Goal: Transaction & Acquisition: Purchase product/service

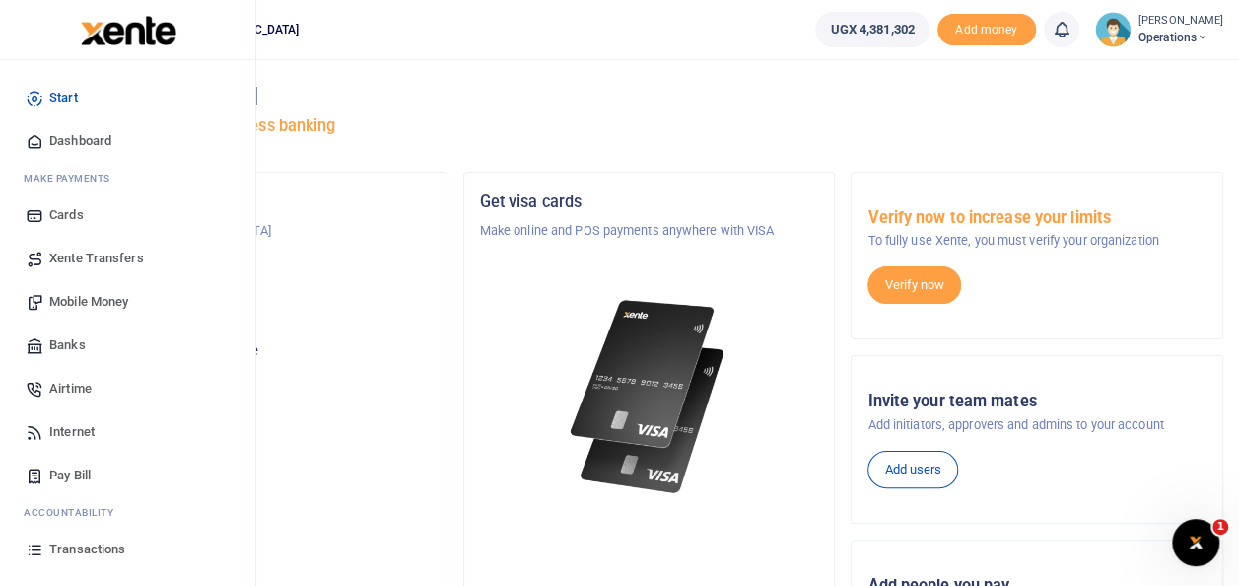
click at [61, 540] on span "Transactions" at bounding box center [87, 549] width 76 height 20
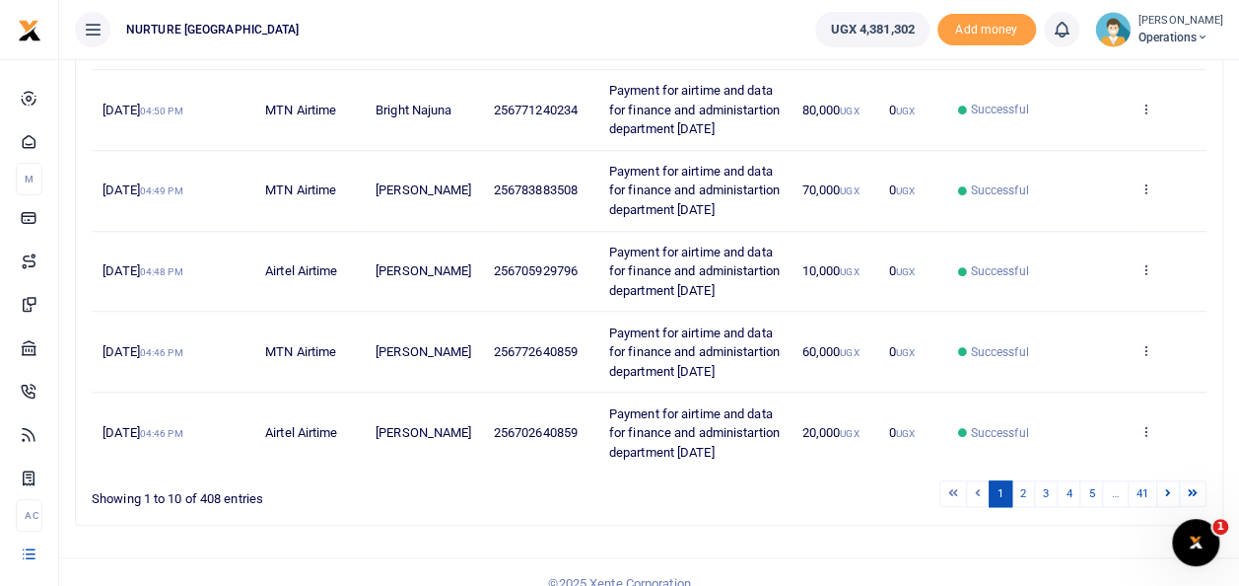
scroll to position [719, 0]
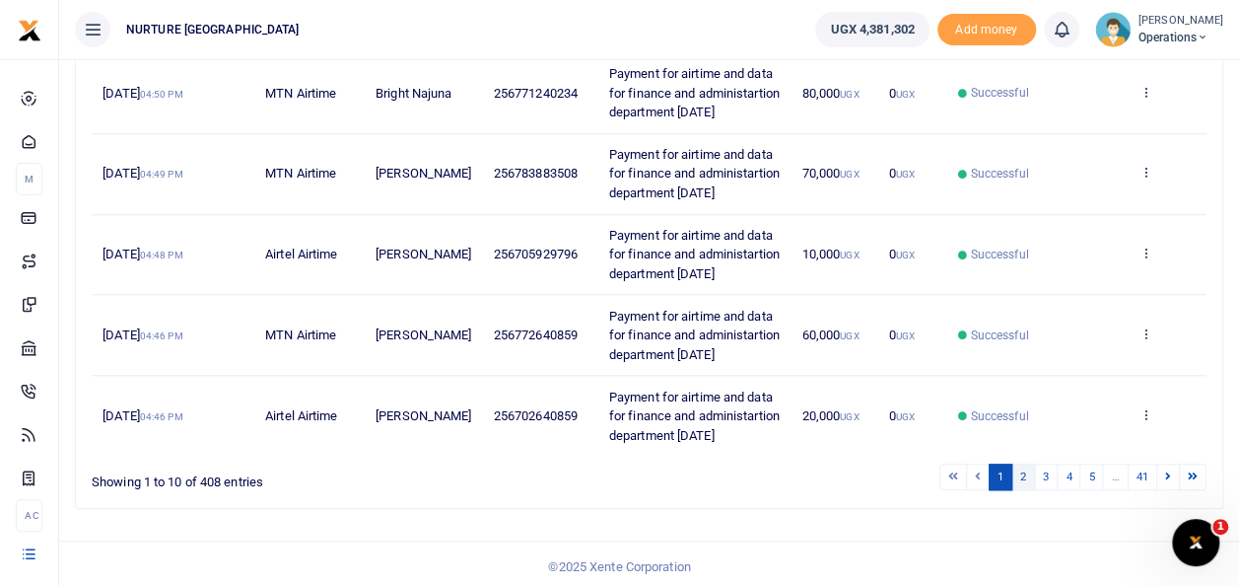
click at [1026, 470] on link "2" at bounding box center [1024, 476] width 24 height 27
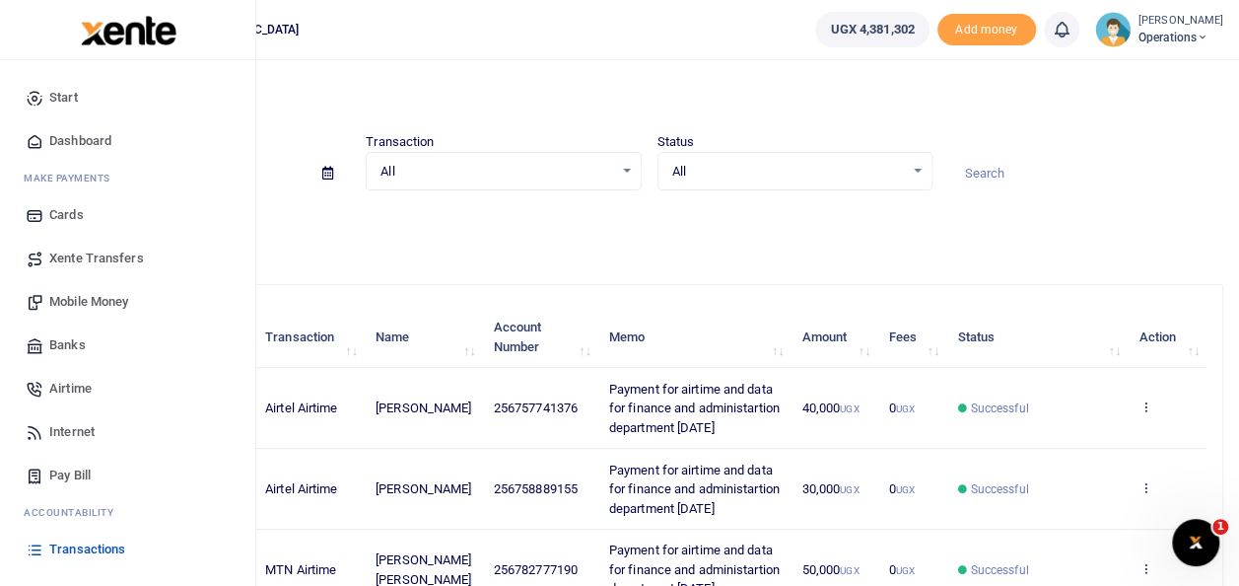
click at [113, 306] on span "Mobile Money" at bounding box center [88, 302] width 79 height 20
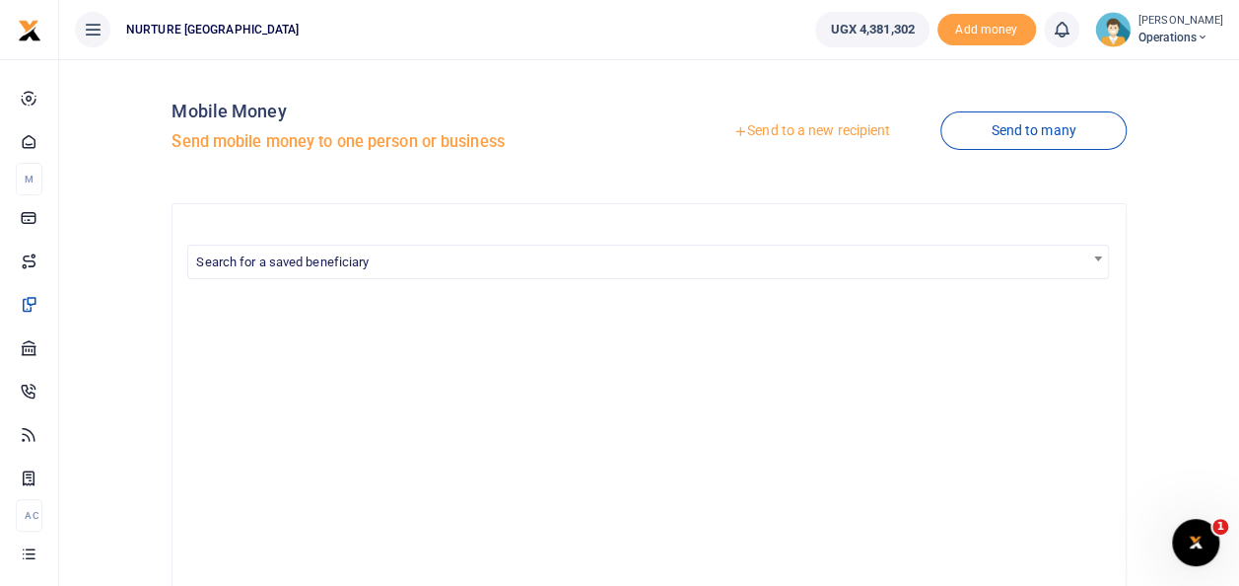
click at [812, 130] on link "Send to a new recipient" at bounding box center [811, 130] width 257 height 35
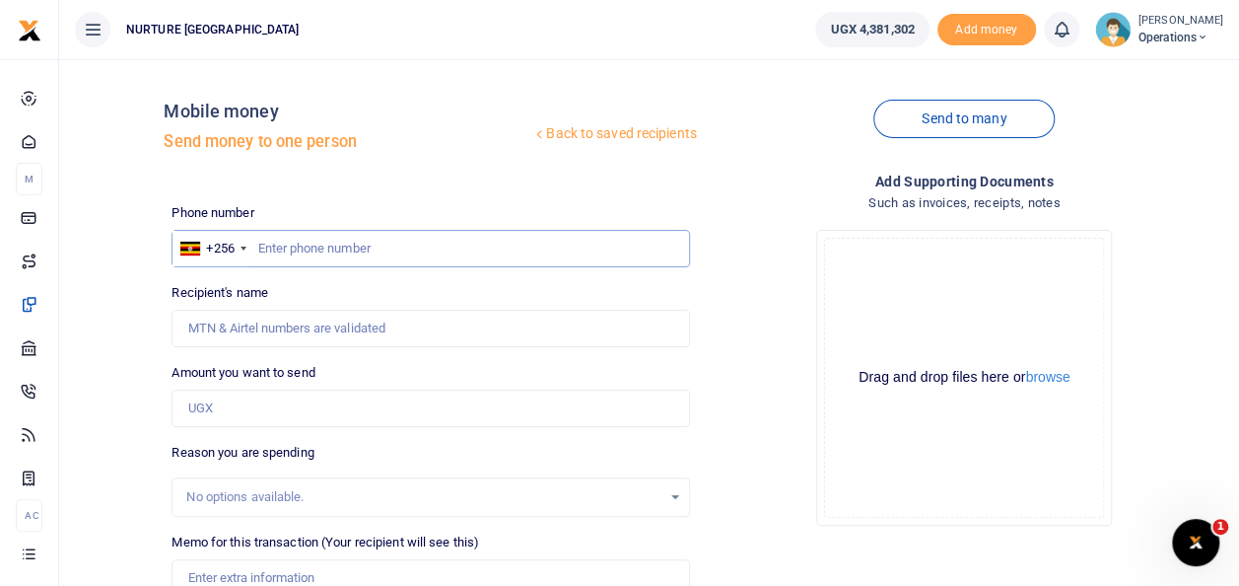
click at [269, 241] on input "text" at bounding box center [431, 248] width 518 height 37
type input "0751482240"
click at [225, 403] on input "Amount you want to send" at bounding box center [431, 407] width 518 height 37
type input "20,000"
type input "Janat Navuga"
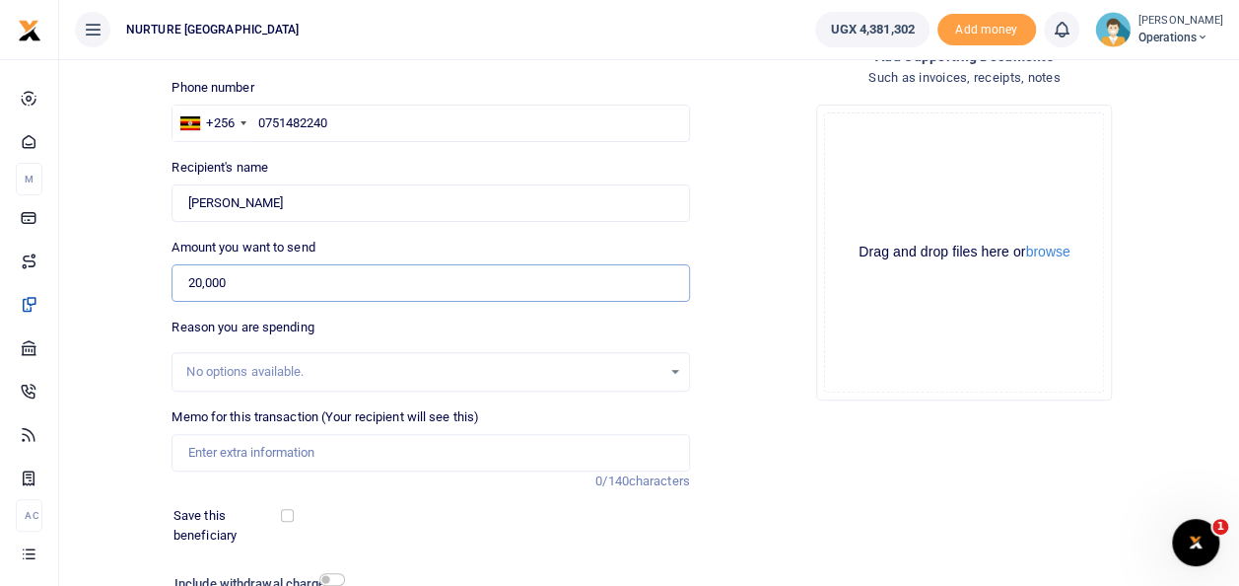
scroll to position [132, 0]
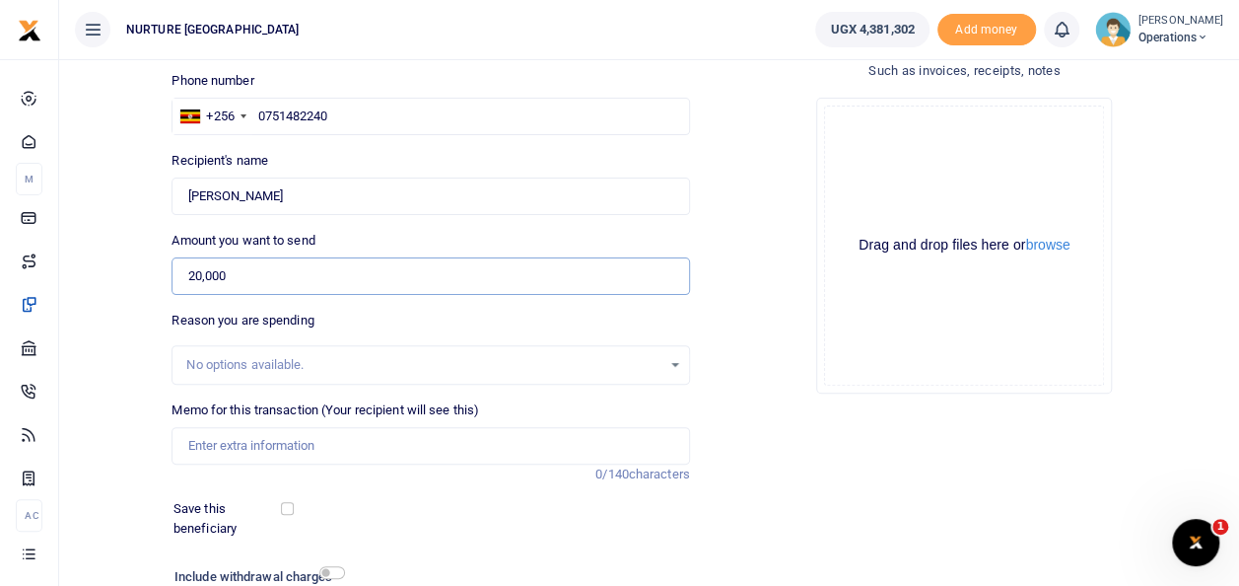
type input "20,000"
click at [290, 448] on input "Memo for this transaction (Your recipient will see this)" at bounding box center [431, 445] width 518 height 37
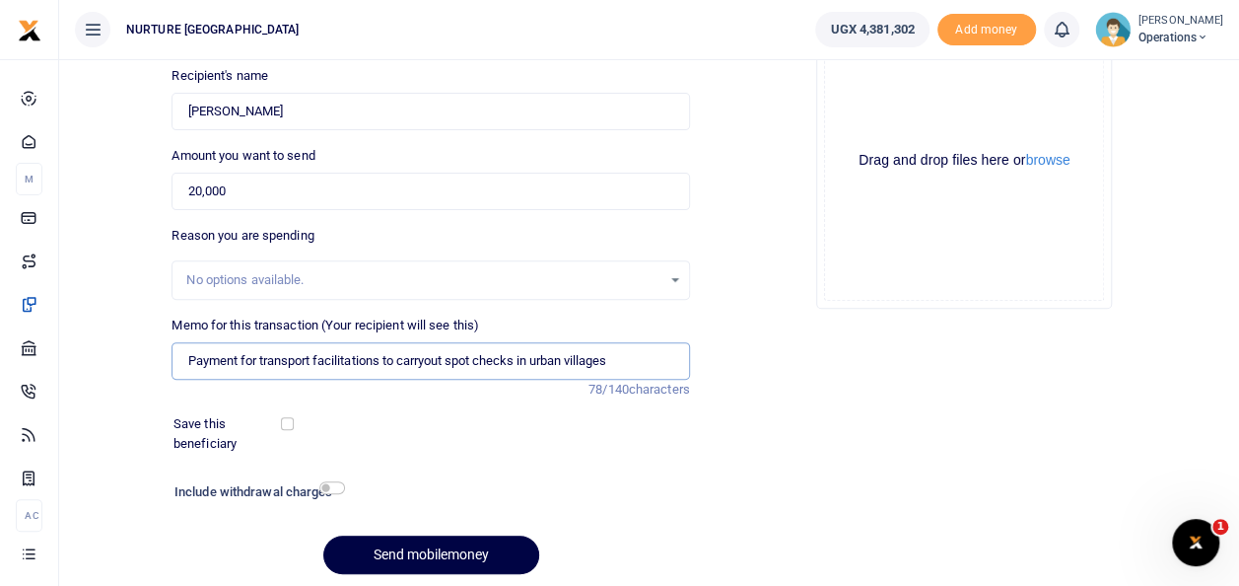
scroll to position [248, 0]
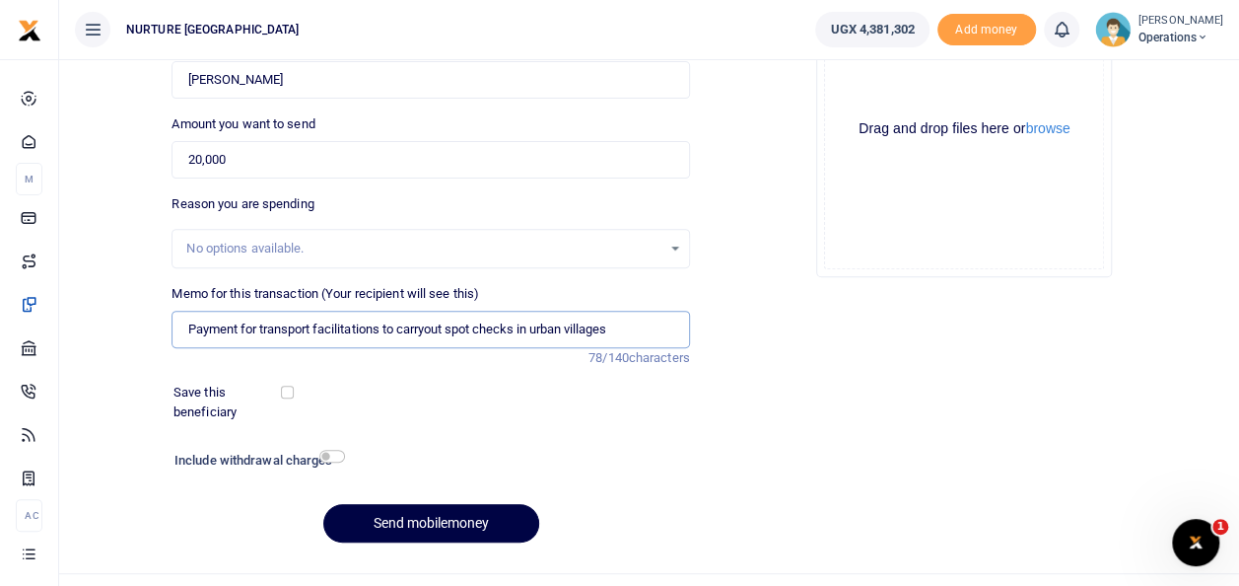
type input "Payment for transport facilitations to carryout spot checks in urban villages"
click at [331, 457] on input "checkbox" at bounding box center [332, 456] width 26 height 13
checkbox input "true"
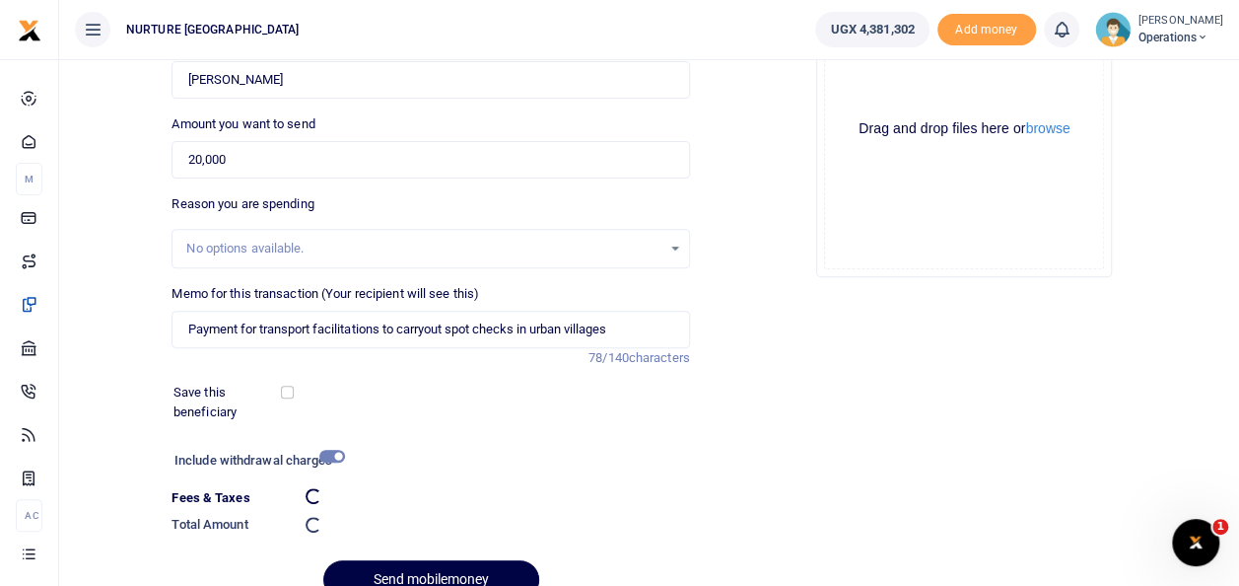
click at [363, 507] on dd at bounding box center [498, 525] width 400 height 37
click at [394, 578] on button "Send mobilemoney" at bounding box center [431, 577] width 216 height 38
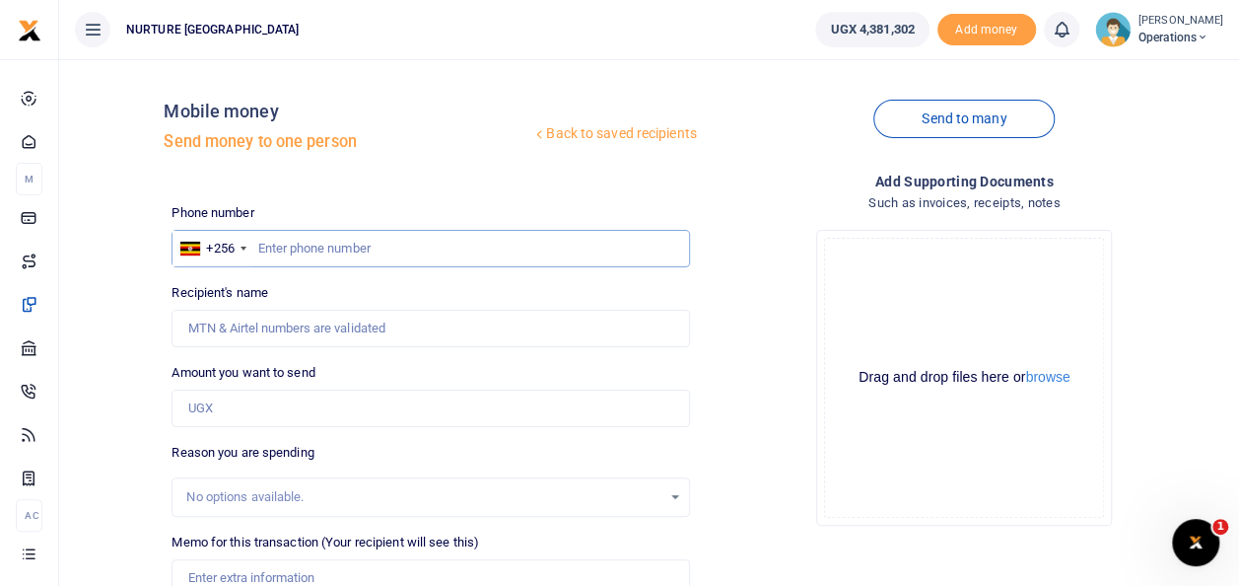
click at [319, 248] on input "text" at bounding box center [431, 248] width 518 height 37
type input "0703348831"
click at [318, 416] on input "Amount you want to send" at bounding box center [431, 407] width 518 height 37
type input "20"
type input "Joan Nakiryowa"
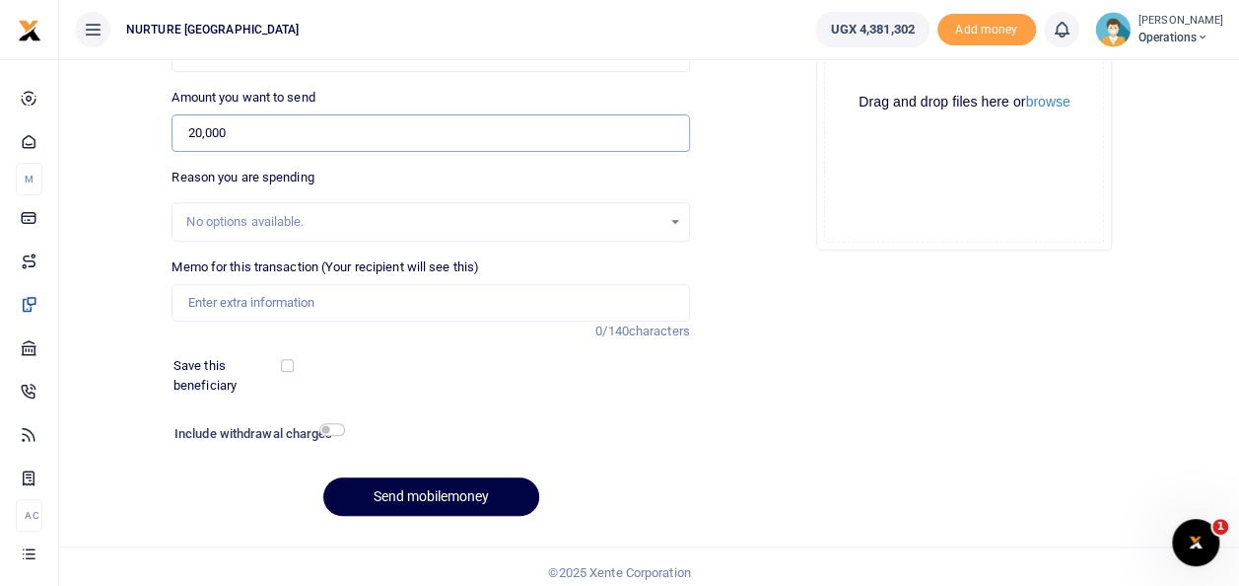
scroll to position [286, 0]
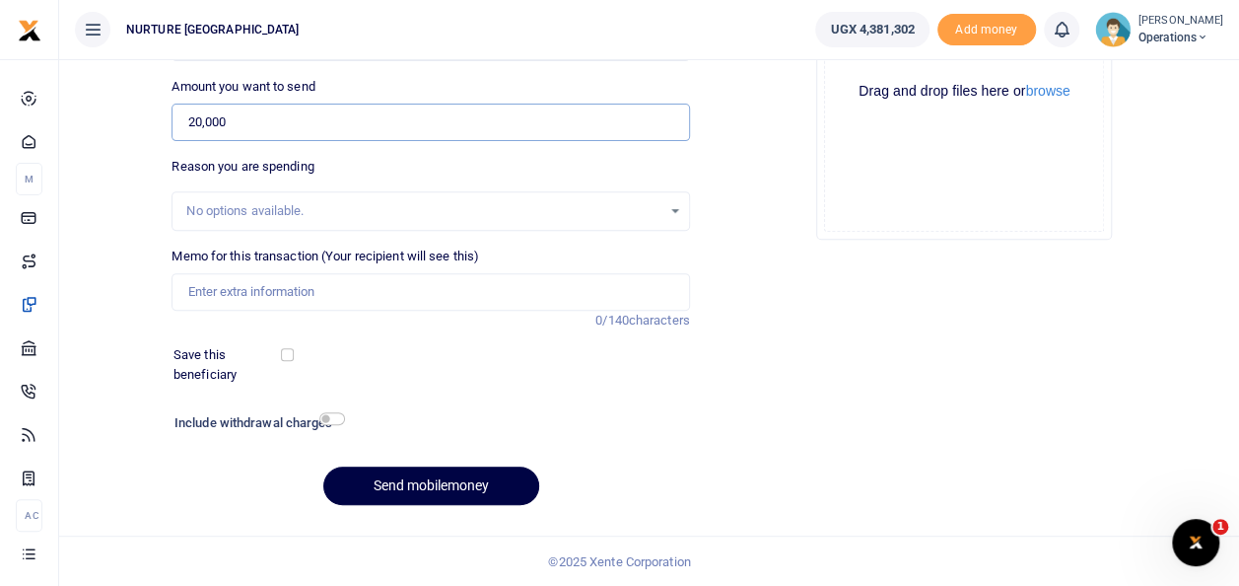
type input "20,000"
click at [477, 294] on input "Memo for this transaction (Your recipient will see this)" at bounding box center [431, 291] width 518 height 37
type input "Payment for transport facilitations to carryout spot checks in urban villages"
click at [335, 422] on input "checkbox" at bounding box center [332, 418] width 26 height 13
checkbox input "true"
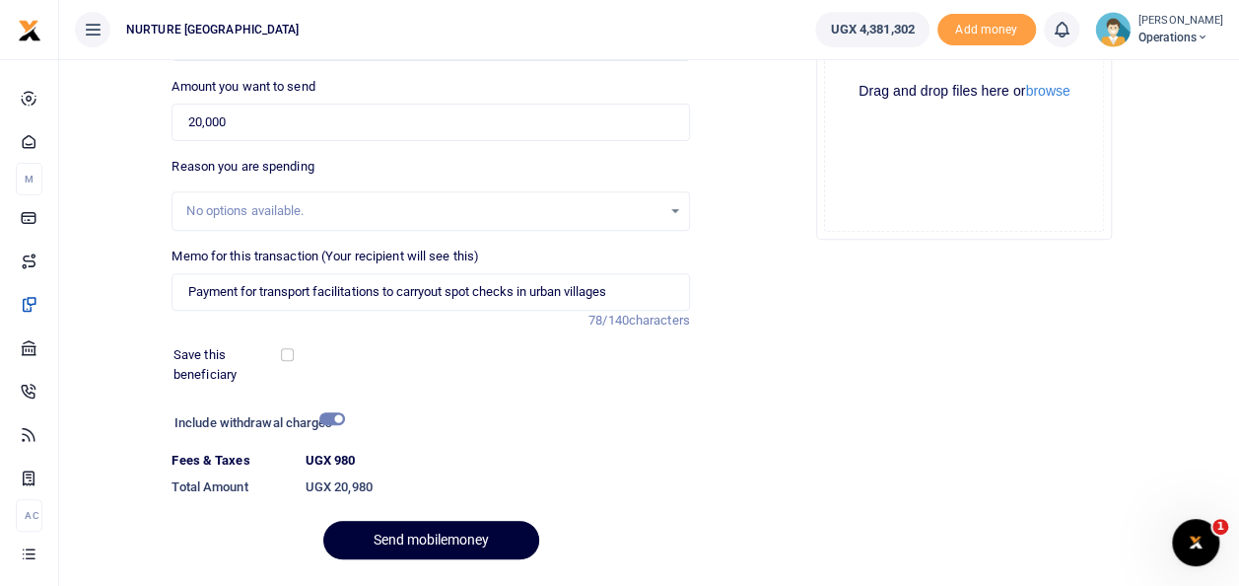
click at [452, 527] on button "Send mobilemoney" at bounding box center [431, 540] width 216 height 38
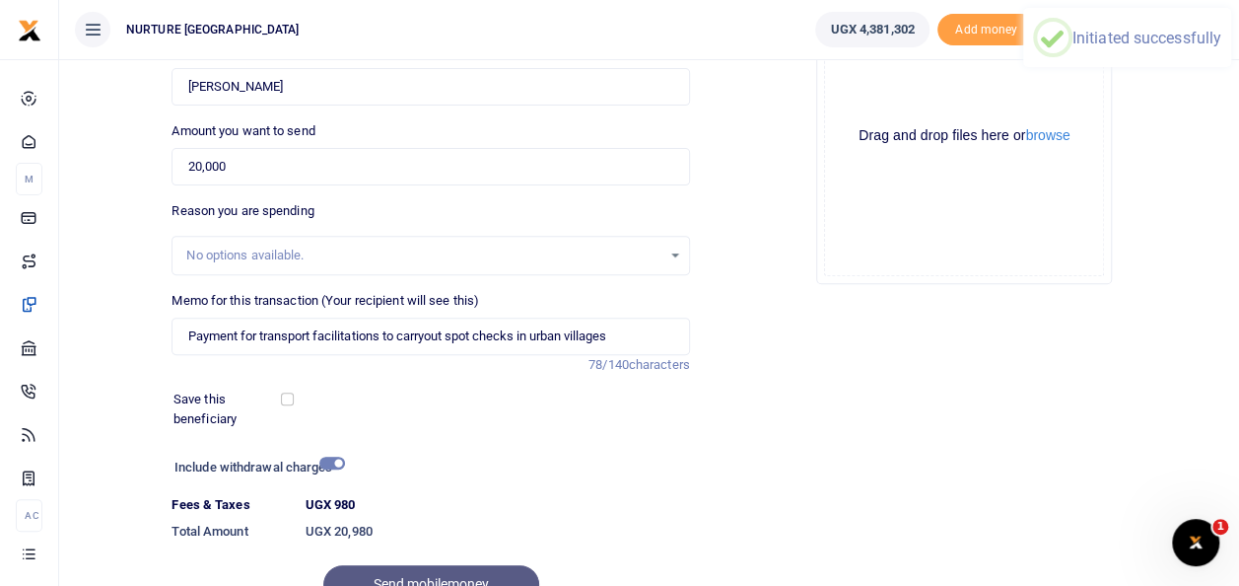
scroll to position [0, 0]
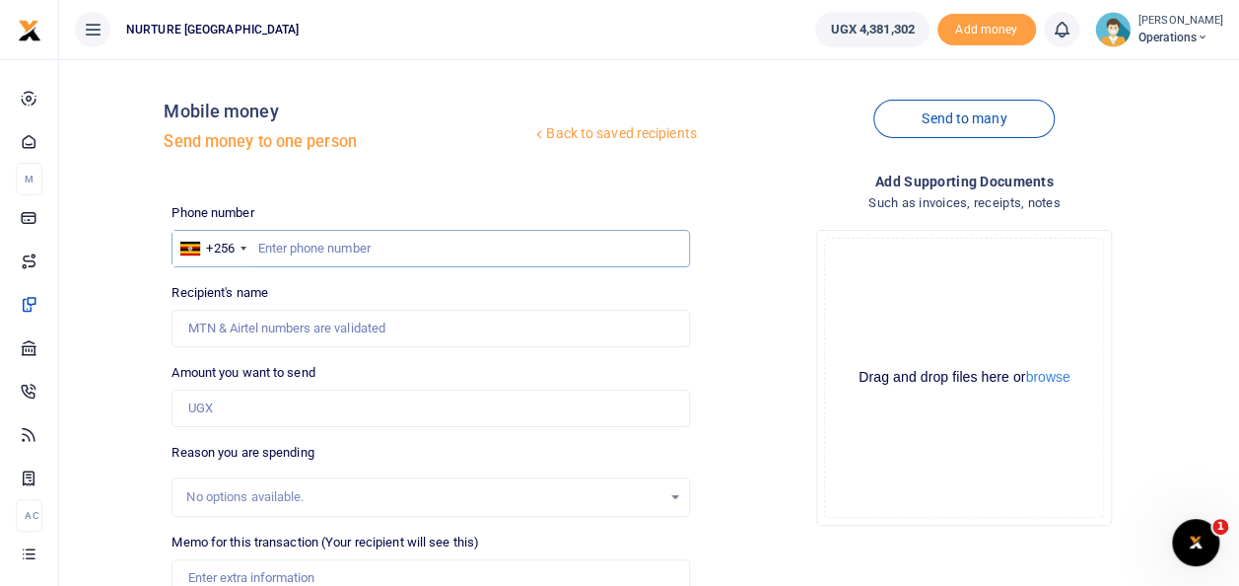
click at [462, 254] on input "text" at bounding box center [431, 248] width 518 height 37
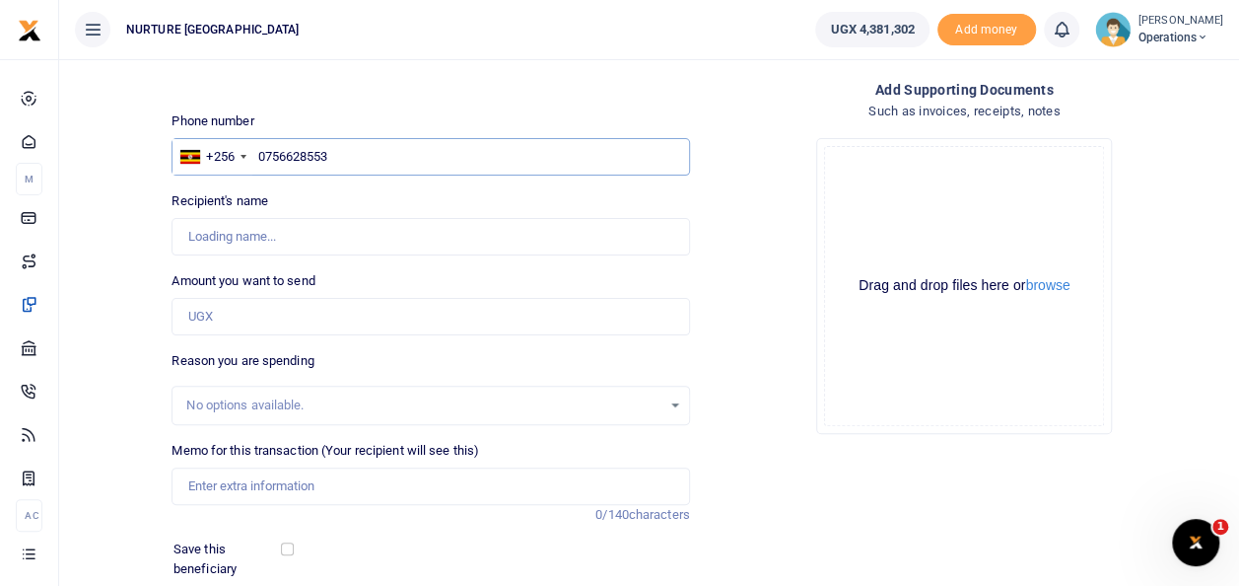
scroll to position [95, 0]
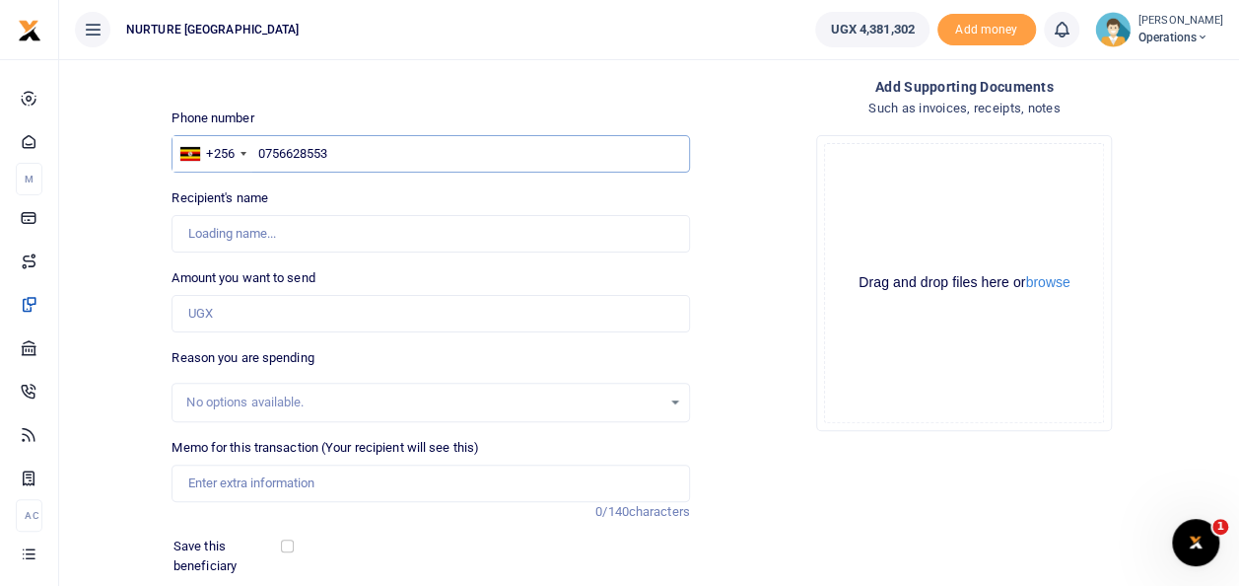
type input "0756628553"
click at [488, 321] on input "Amount you want to send" at bounding box center [431, 313] width 518 height 37
type input "20"
type input "Esther Nababi"
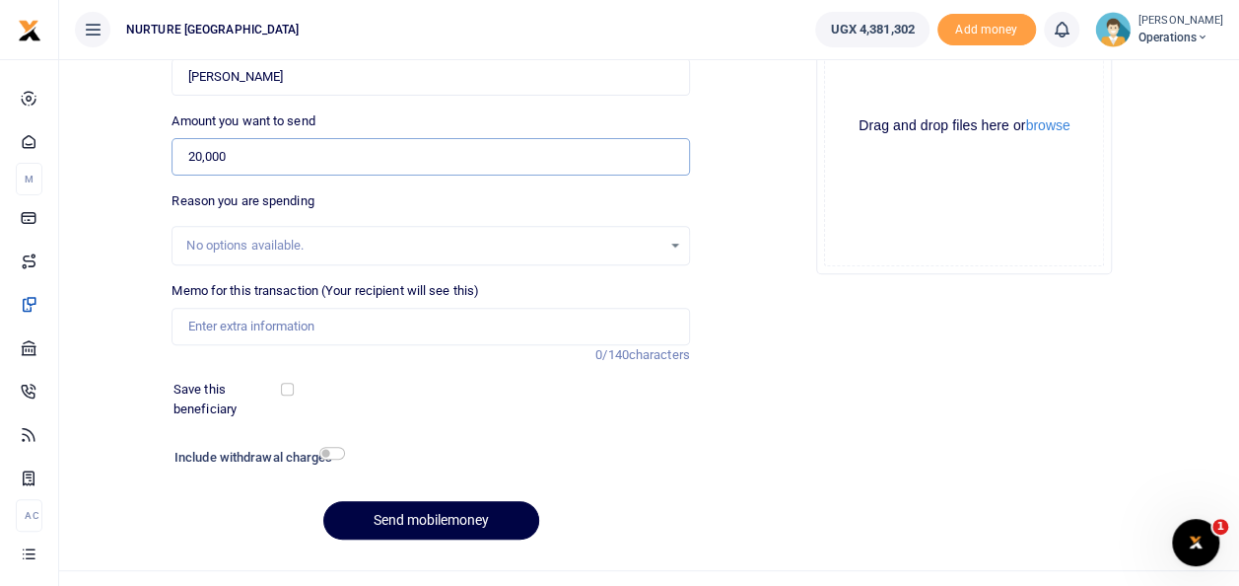
scroll to position [286, 0]
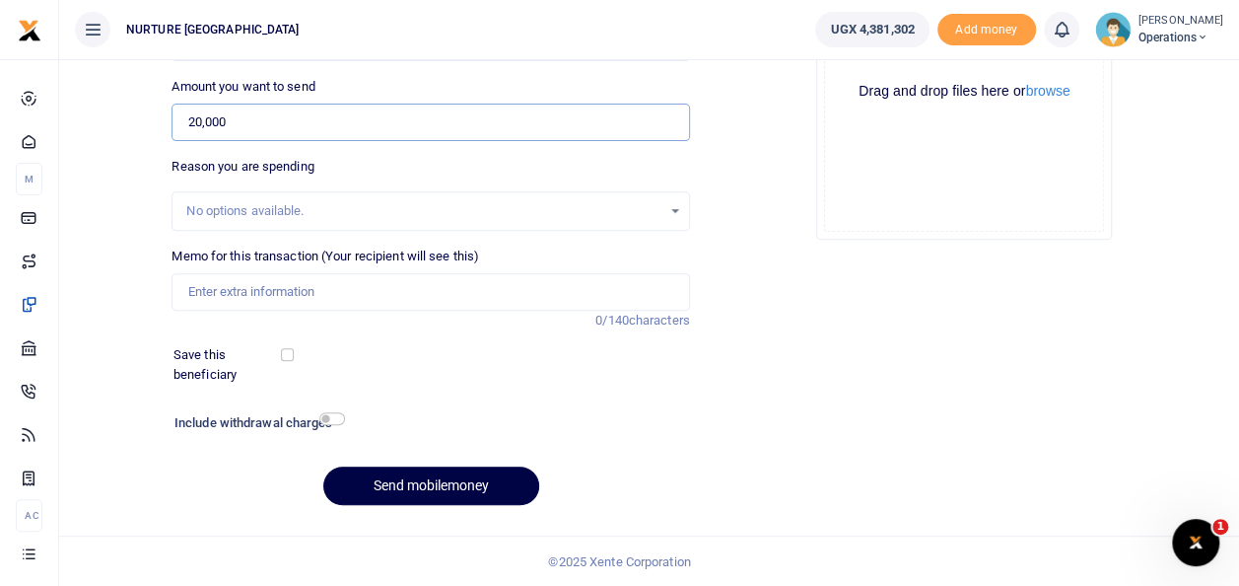
type input "20,000"
click at [526, 290] on input "Memo for this transaction (Your recipient will see this)" at bounding box center [431, 291] width 518 height 37
type input "Payment for transport facilitations to carryout spot checks in urban villages"
click at [336, 419] on input "checkbox" at bounding box center [332, 418] width 26 height 13
checkbox input "true"
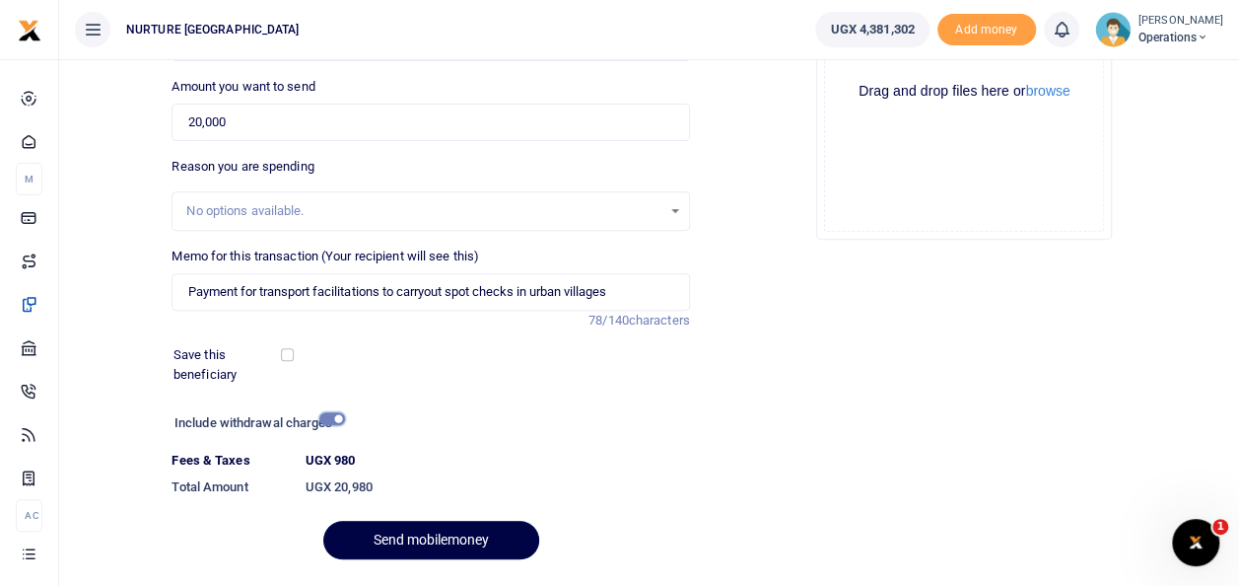
scroll to position [340, 0]
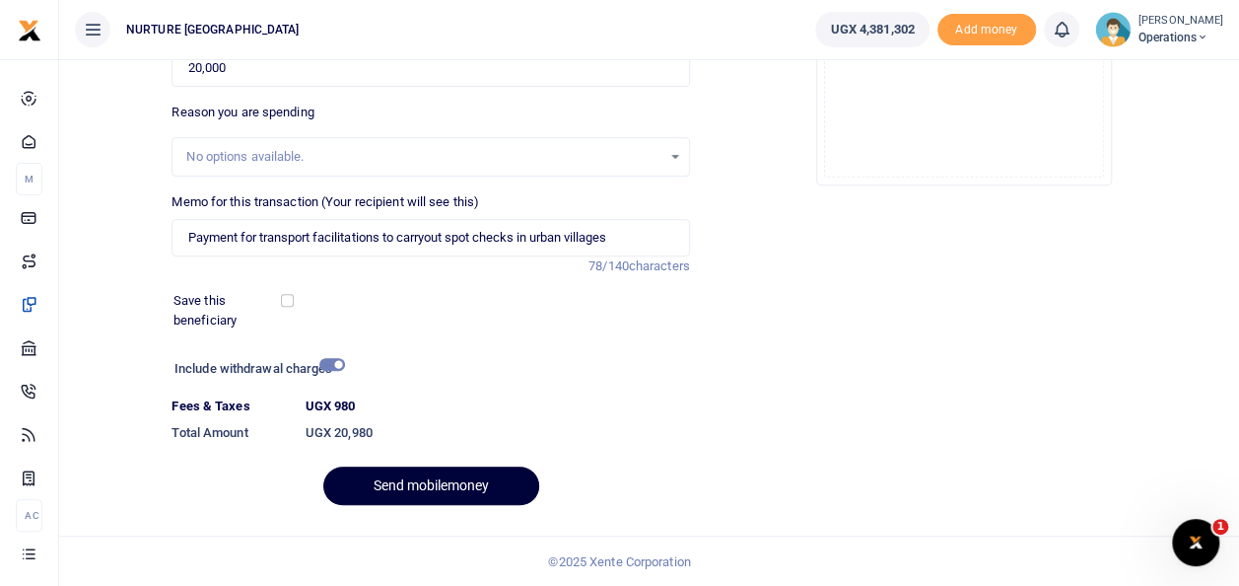
click at [457, 492] on button "Send mobilemoney" at bounding box center [431, 485] width 216 height 38
